Goal: Information Seeking & Learning: Learn about a topic

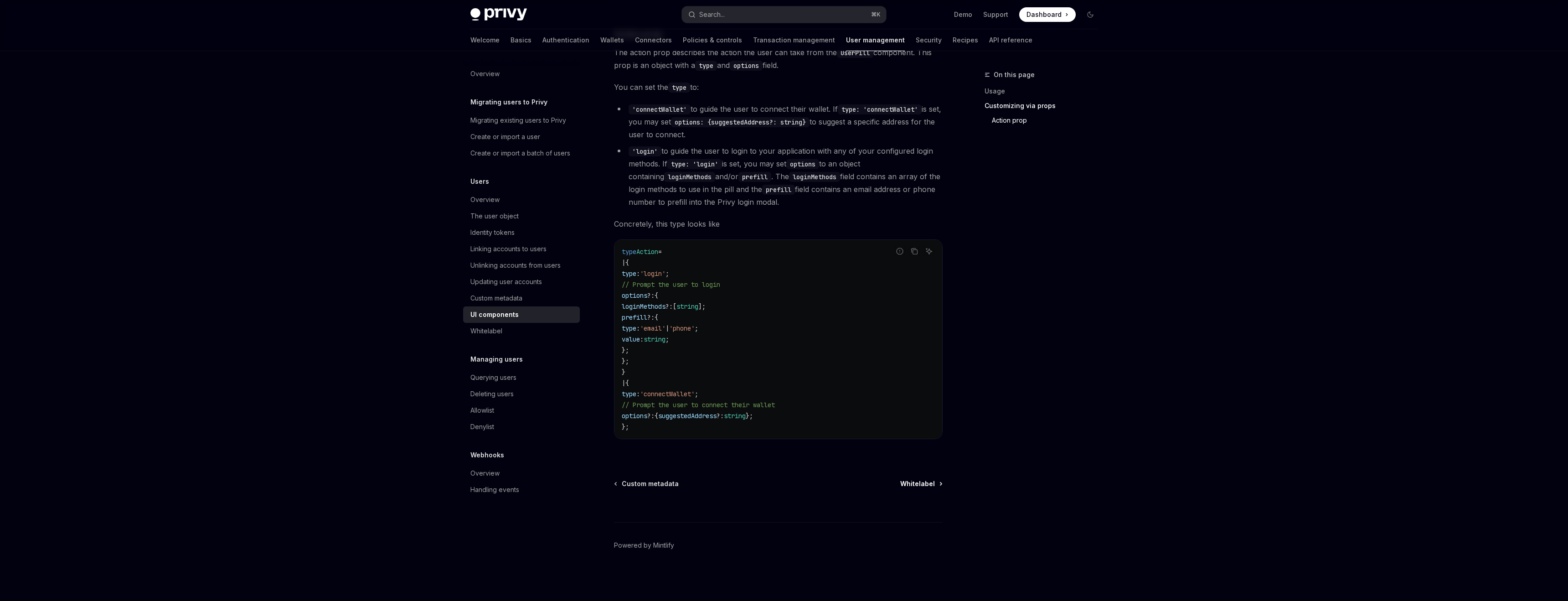
click at [935, 484] on link "Whitelabel" at bounding box center [921, 483] width 41 height 9
type textarea "*"
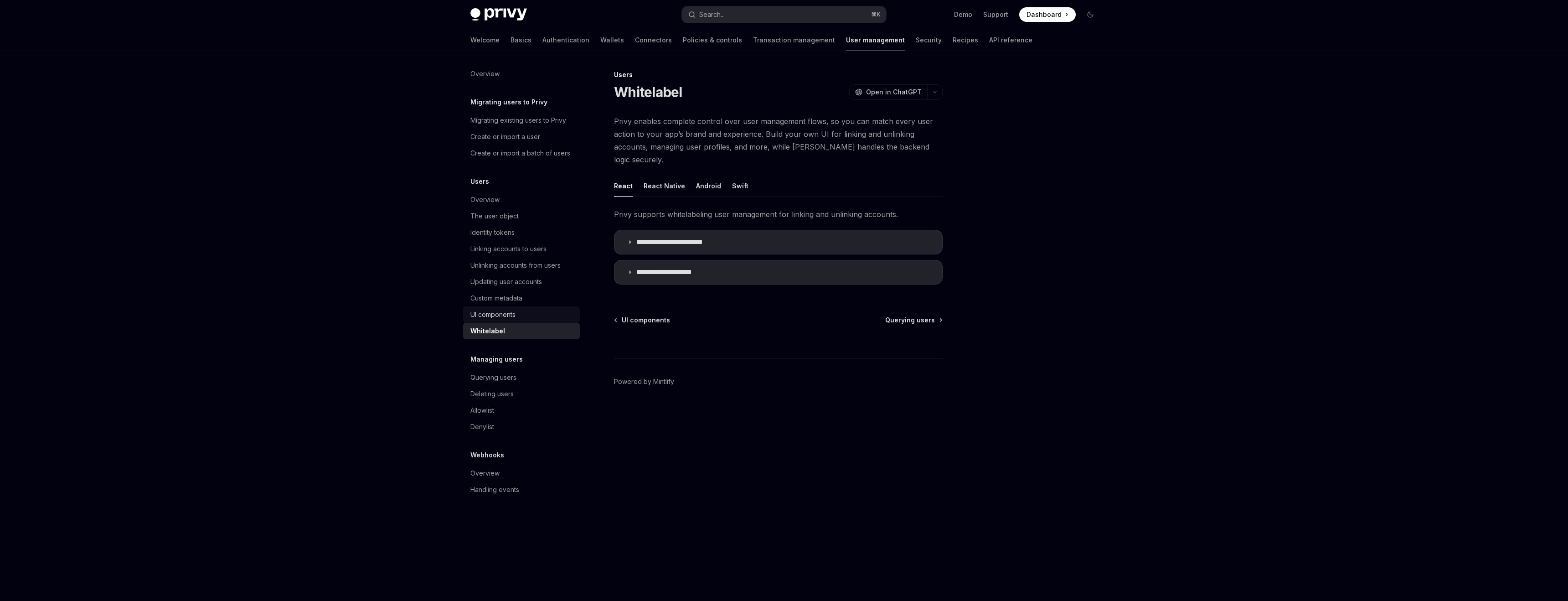
click at [474, 314] on div "UI components" at bounding box center [493, 315] width 45 height 11
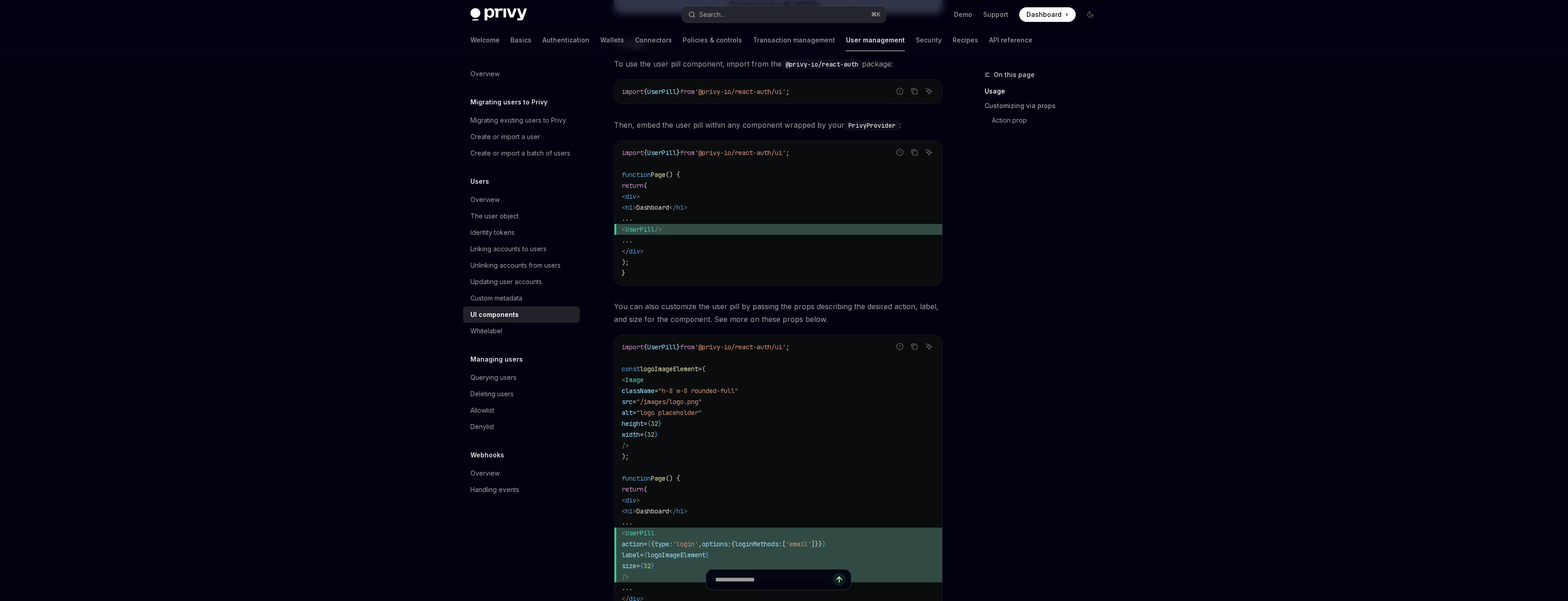
scroll to position [422, 0]
click at [989, 44] on link "API reference" at bounding box center [1010, 40] width 43 height 22
type textarea "*"
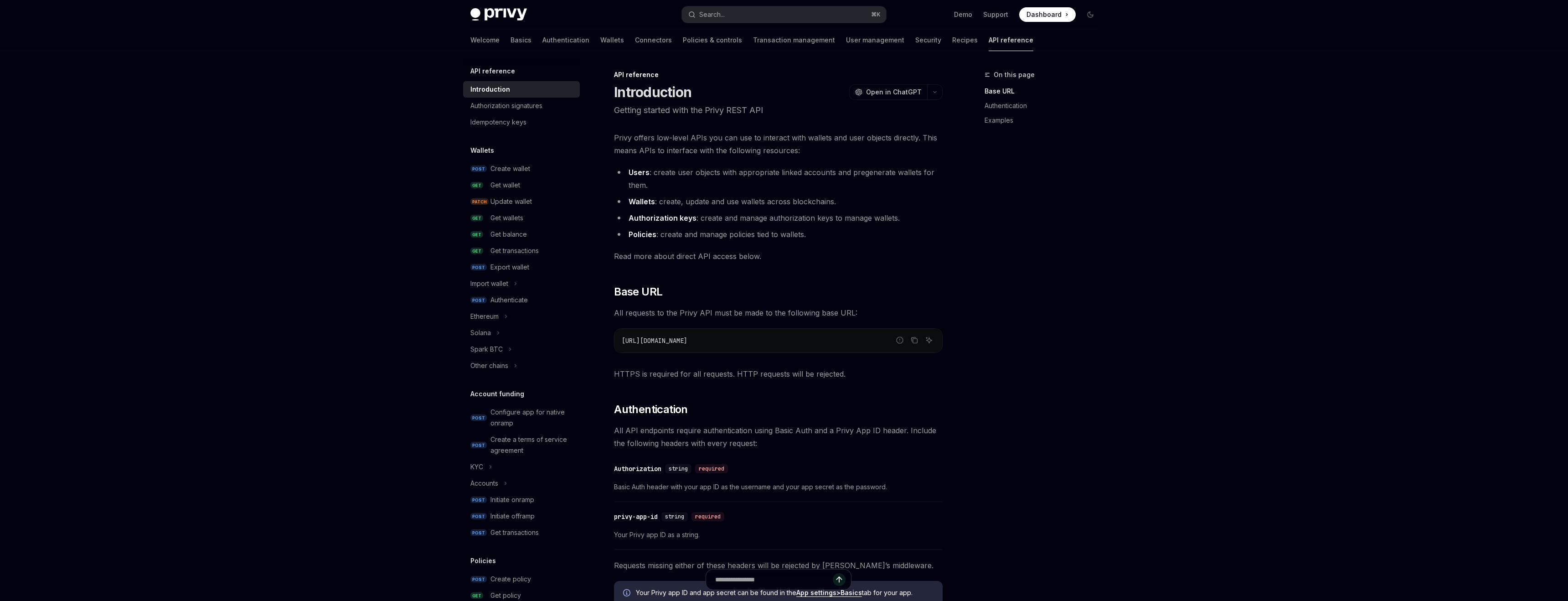
click at [989, 38] on link "API reference" at bounding box center [1010, 40] width 44 height 22
click at [542, 44] on link "Authentication" at bounding box center [565, 40] width 47 height 22
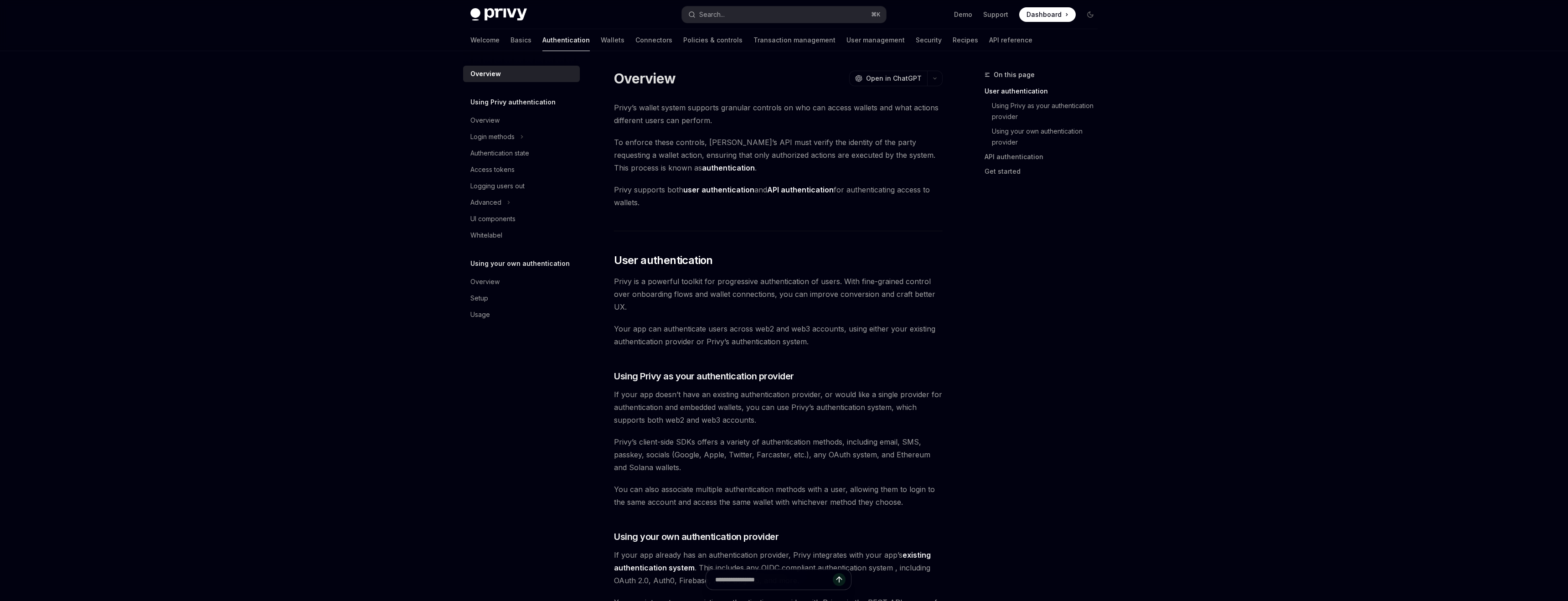
click at [741, 163] on span "To enforce these controls, [PERSON_NAME]’s API must verify the identity of the …" at bounding box center [779, 155] width 329 height 38
click at [511, 41] on link "Basics" at bounding box center [521, 40] width 21 height 22
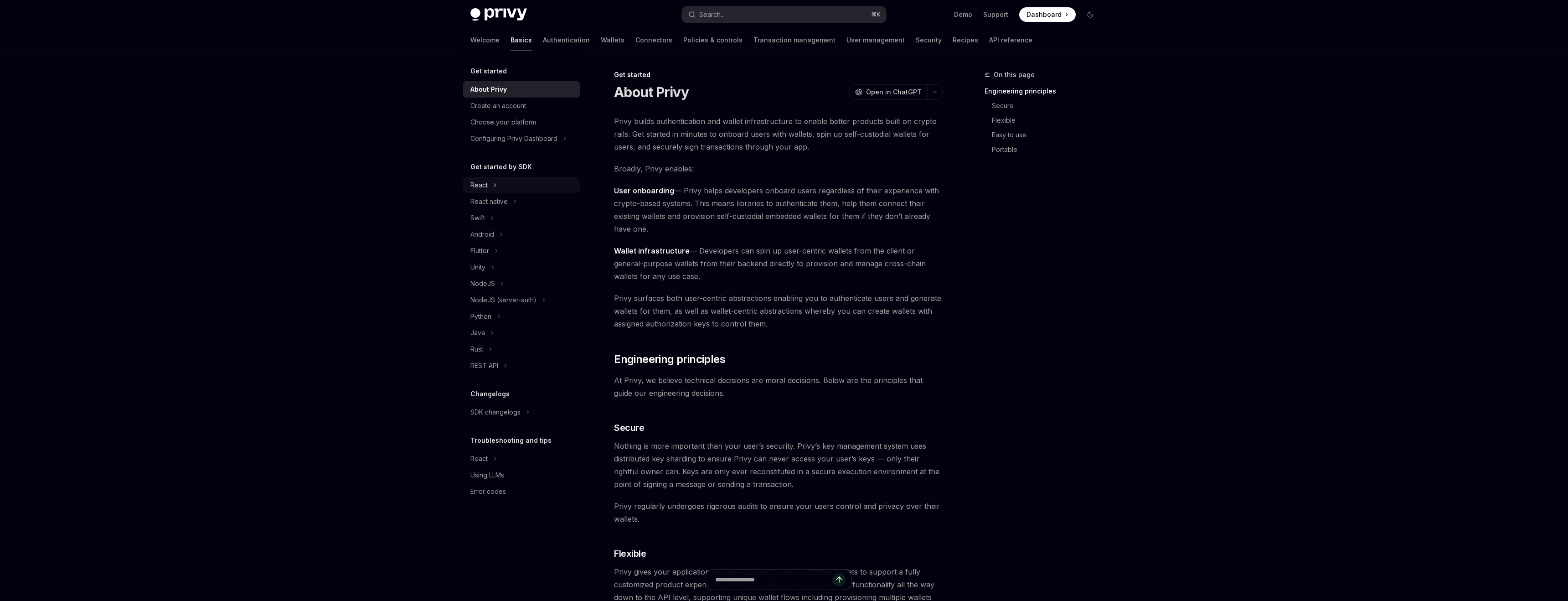
click at [490, 180] on button "React" at bounding box center [522, 185] width 117 height 16
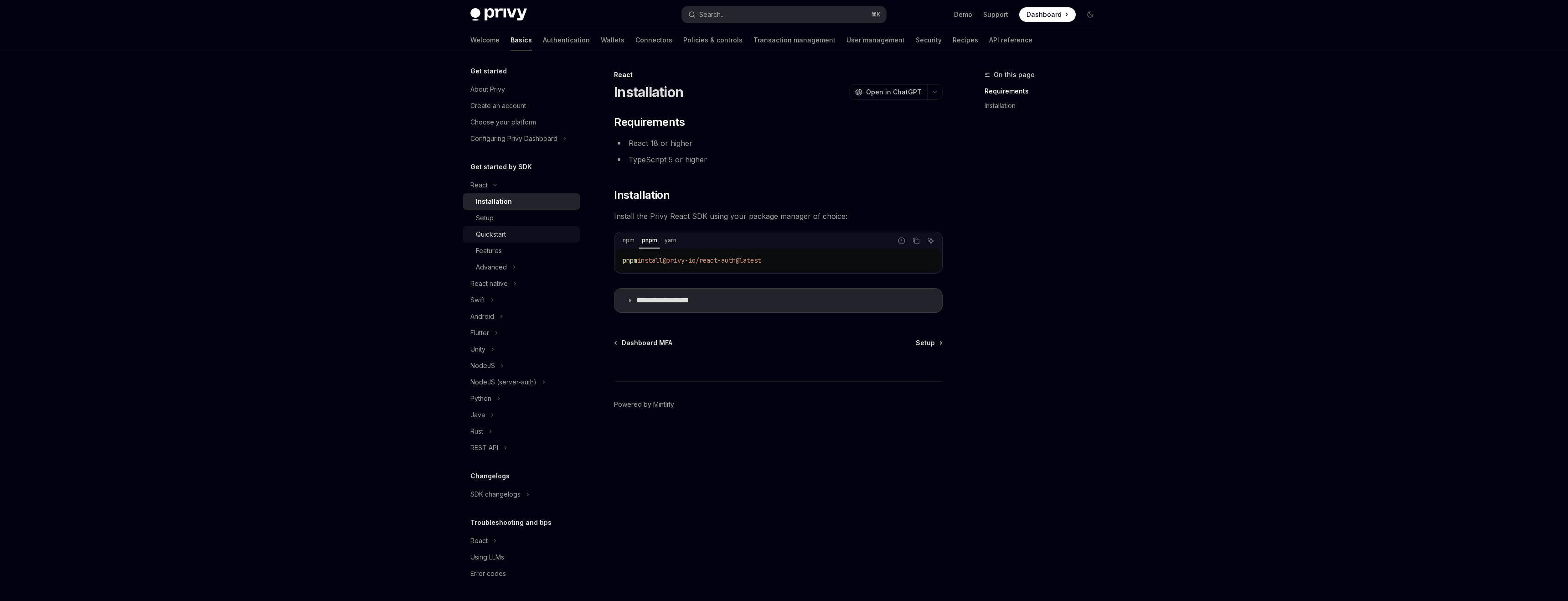
click at [500, 233] on div "Quickstart" at bounding box center [491, 234] width 30 height 11
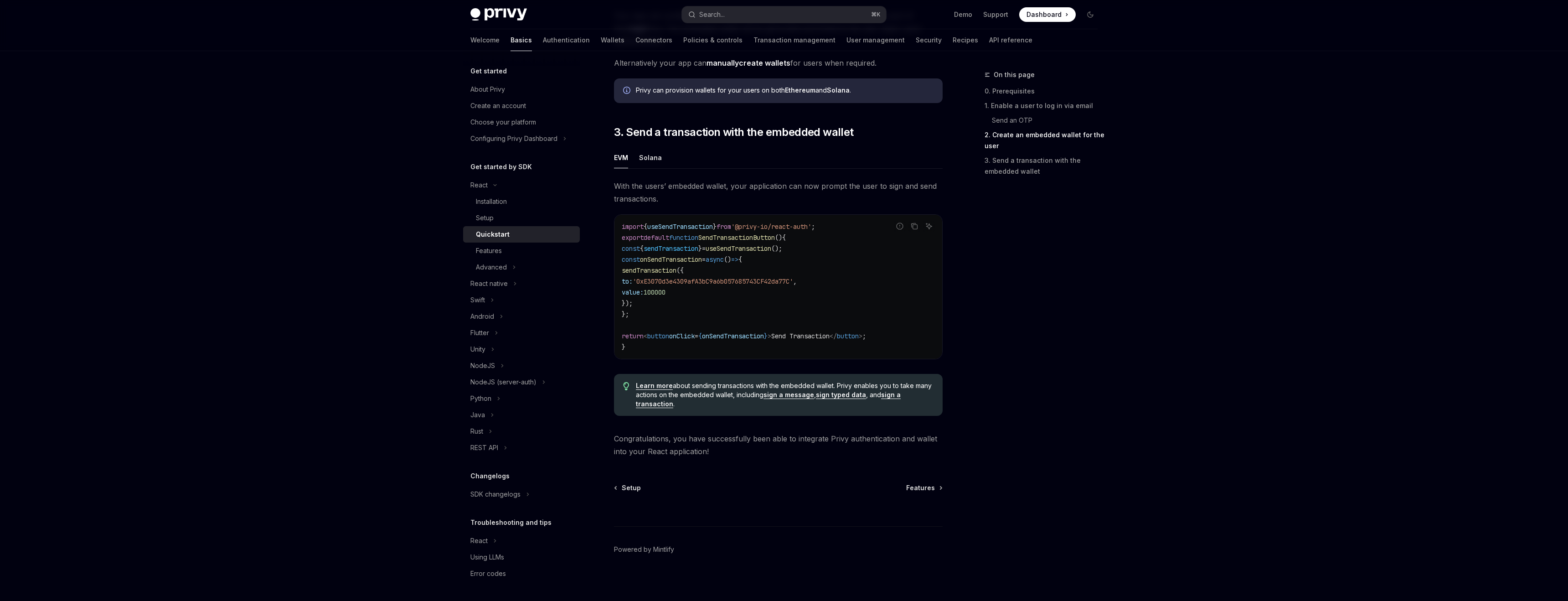
scroll to position [726, 0]
click at [493, 247] on div "Features" at bounding box center [489, 251] width 26 height 11
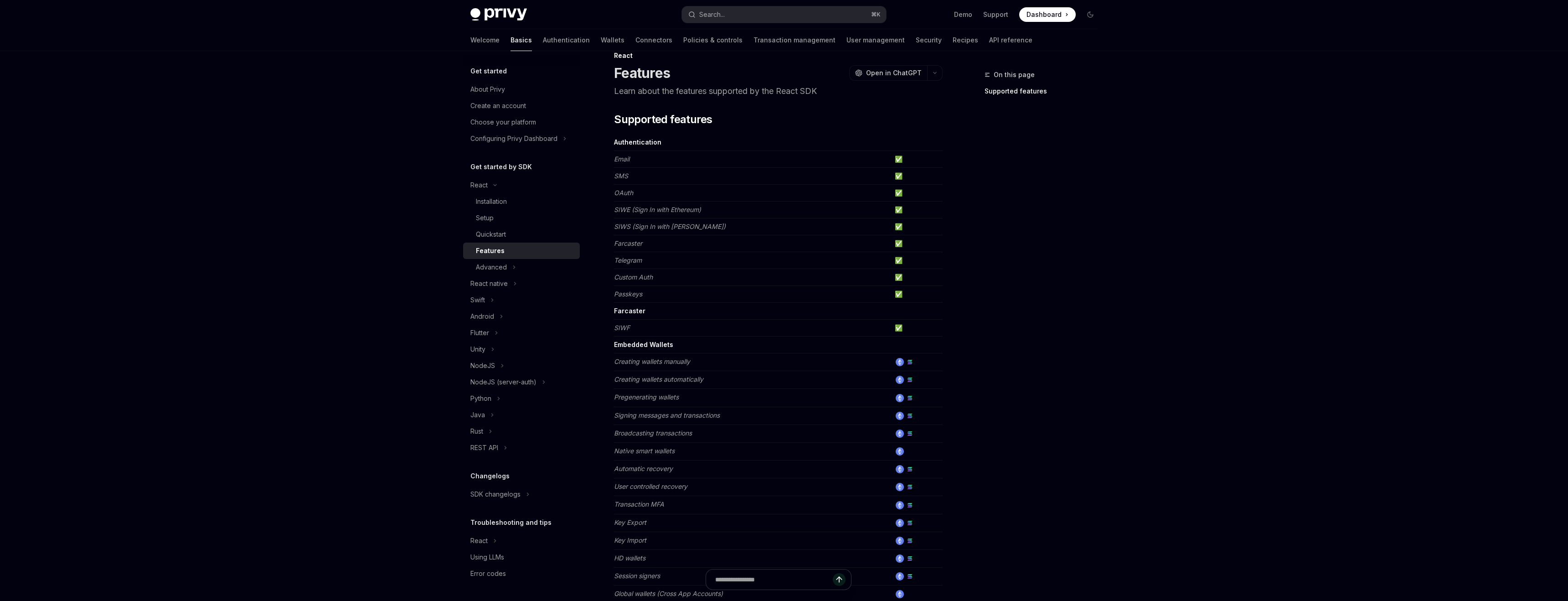
scroll to position [27, 0]
click at [499, 262] on div "Advanced" at bounding box center [491, 267] width 31 height 11
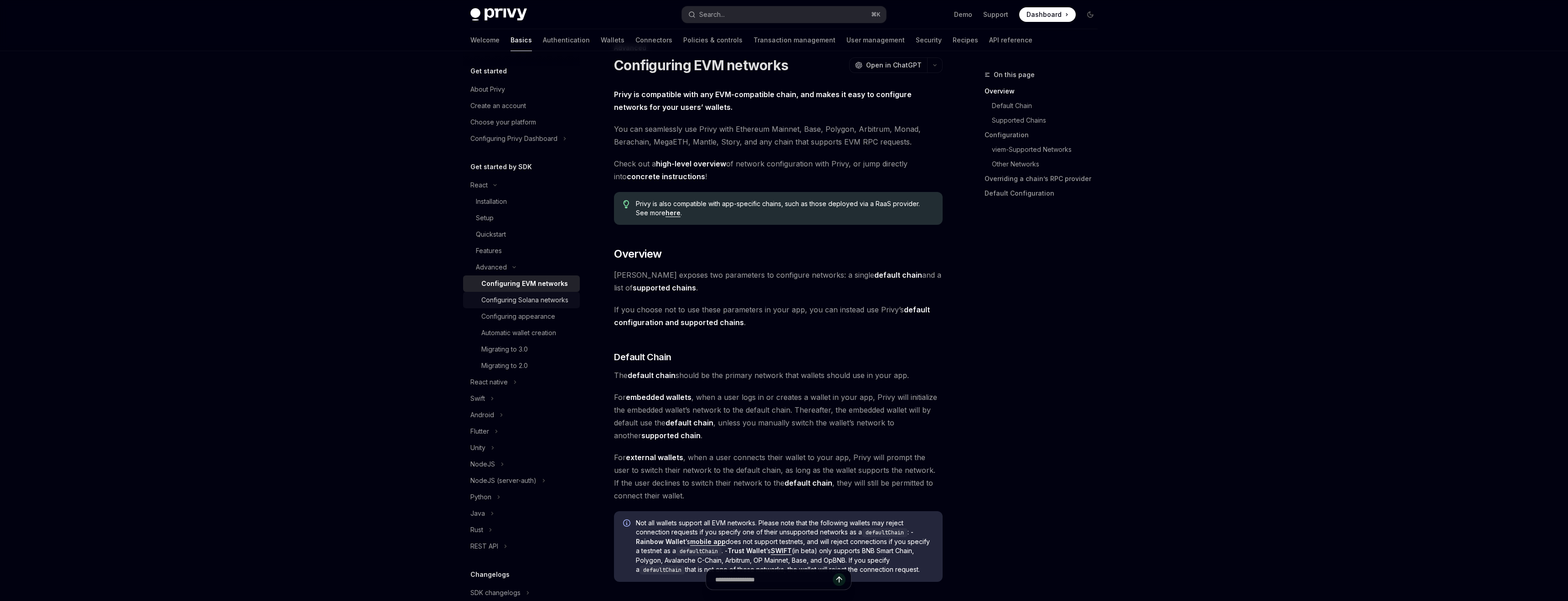
click at [529, 300] on div "Configuring Solana networks" at bounding box center [525, 300] width 87 height 11
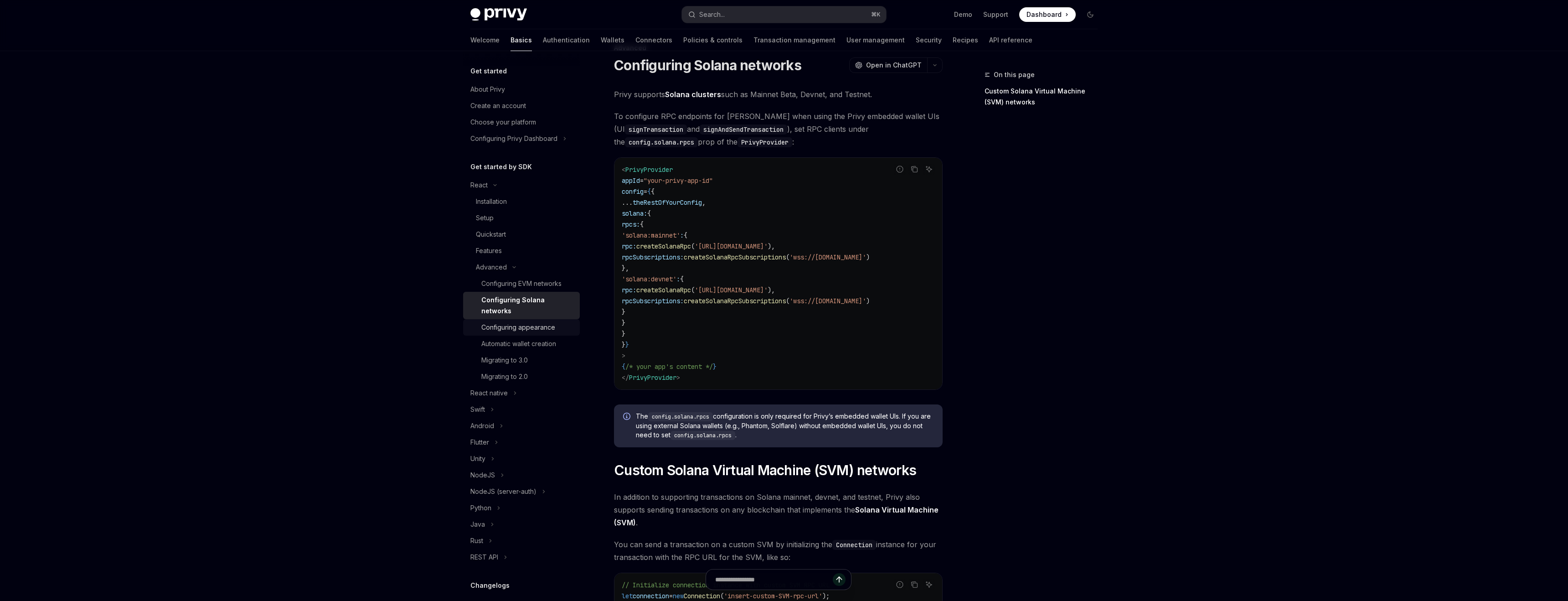
click at [517, 322] on div "Configuring appearance" at bounding box center [518, 328] width 74 height 11
type textarea "*"
